Goal: Download file/media

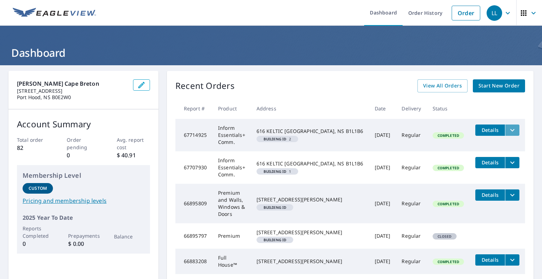
click at [508, 133] on icon "filesDropdownBtn-67714925" at bounding box center [512, 130] width 8 height 8
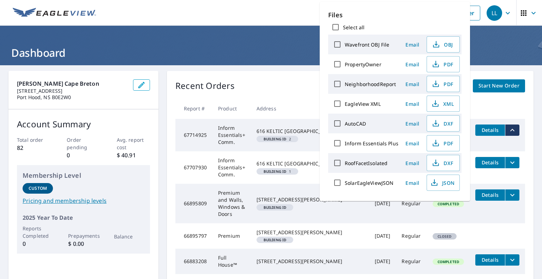
click at [334, 25] on input "Select all" at bounding box center [335, 27] width 15 height 15
checkbox input "true"
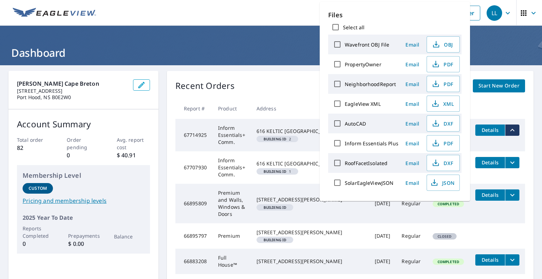
checkbox input "true"
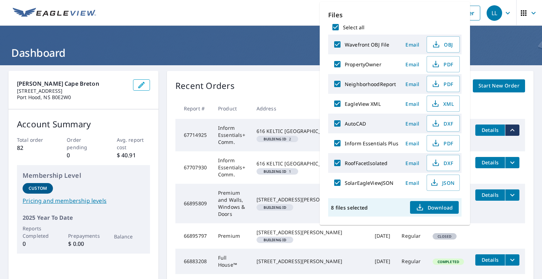
click at [430, 206] on span "Download" at bounding box center [434, 207] width 37 height 8
click at [446, 81] on span "PDF" at bounding box center [442, 84] width 23 height 8
click at [266, 79] on div "Recent Orders View All Orders Start New Order Report # Product Address Date Del…" at bounding box center [350, 177] width 367 height 212
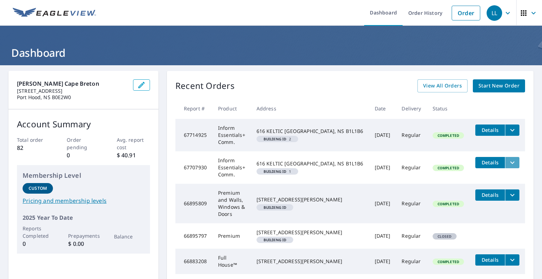
click at [508, 162] on icon "filesDropdownBtn-67707930" at bounding box center [512, 162] width 8 height 8
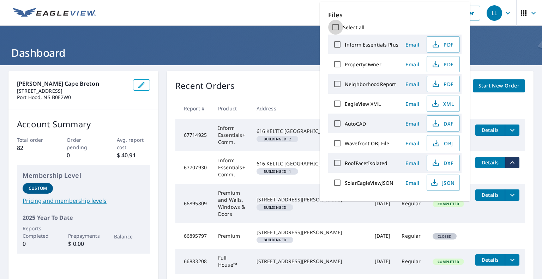
click at [333, 28] on input "Select all" at bounding box center [335, 27] width 15 height 15
checkbox input "true"
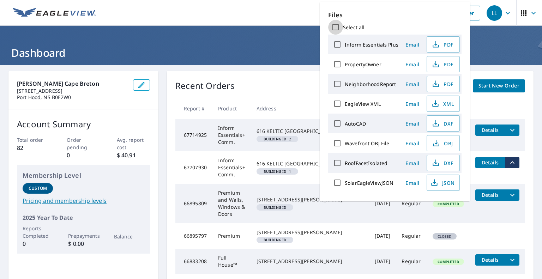
checkbox input "true"
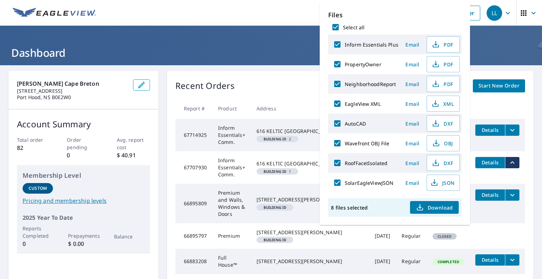
click at [438, 207] on span "Download" at bounding box center [434, 207] width 37 height 8
click at [275, 83] on div "Recent Orders View All Orders Start New Order" at bounding box center [350, 85] width 350 height 13
